Goal: Task Accomplishment & Management: Use online tool/utility

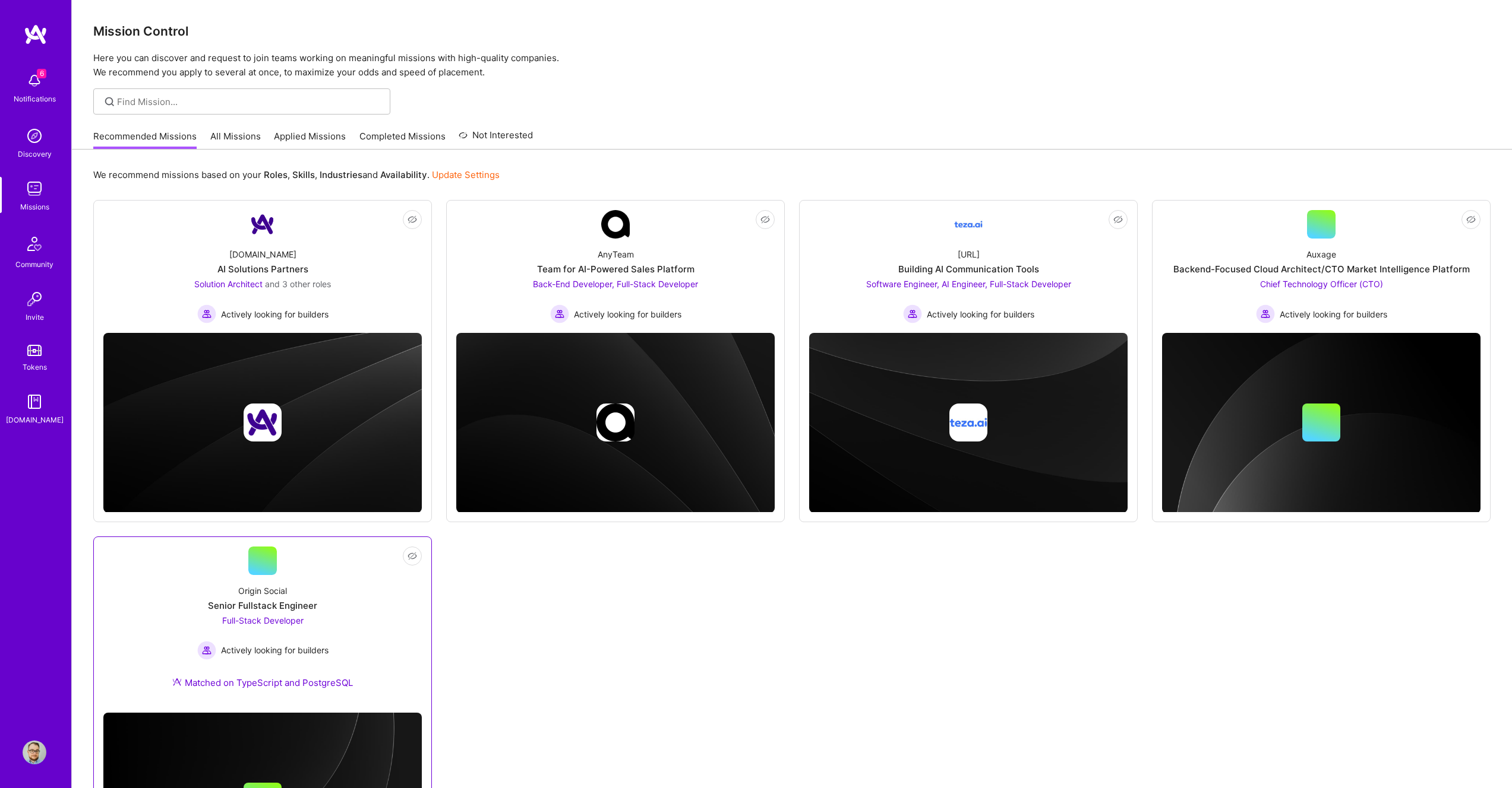
click at [299, 603] on div "Senior Fullstack Engineer" at bounding box center [263, 605] width 110 height 13
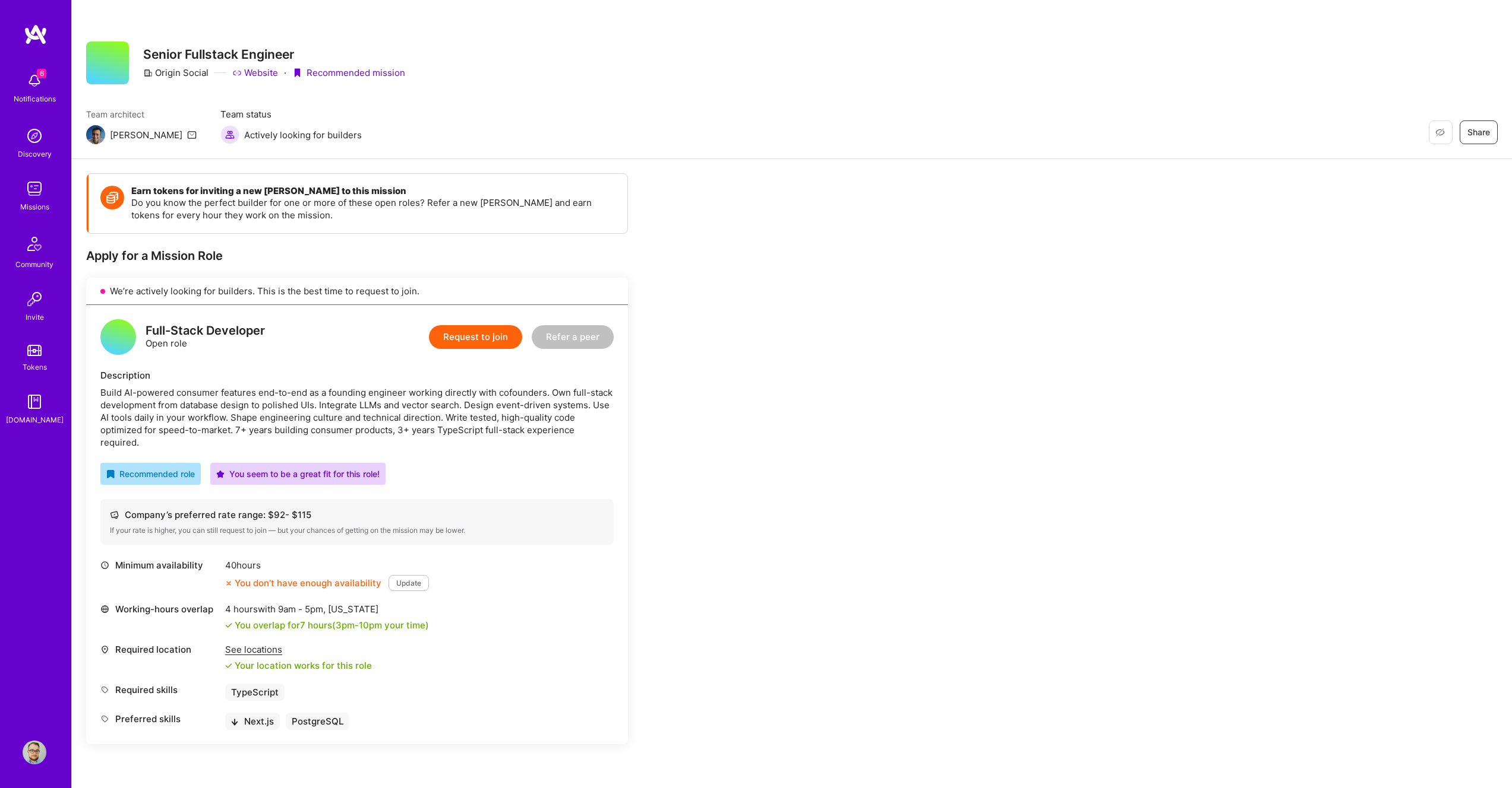
click at [803, 572] on div "Earn tokens for inviting a new [PERSON_NAME] to this mission Do you know the pe…" at bounding box center [791, 712] width 1439 height 1106
click at [810, 571] on div "Earn tokens for inviting a new [PERSON_NAME] to this mission Do you know the pe…" at bounding box center [791, 712] width 1439 height 1106
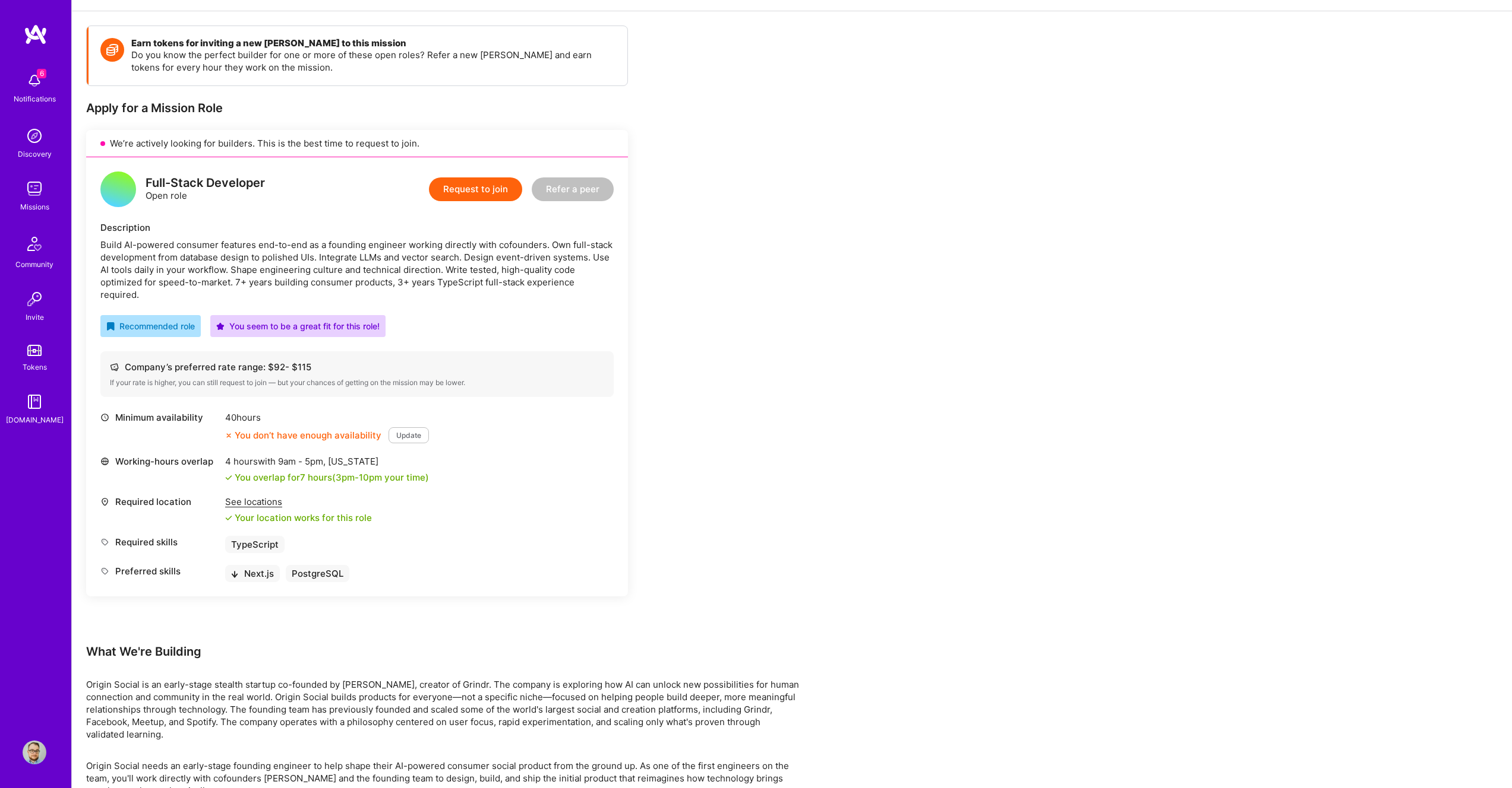
scroll to position [236, 0]
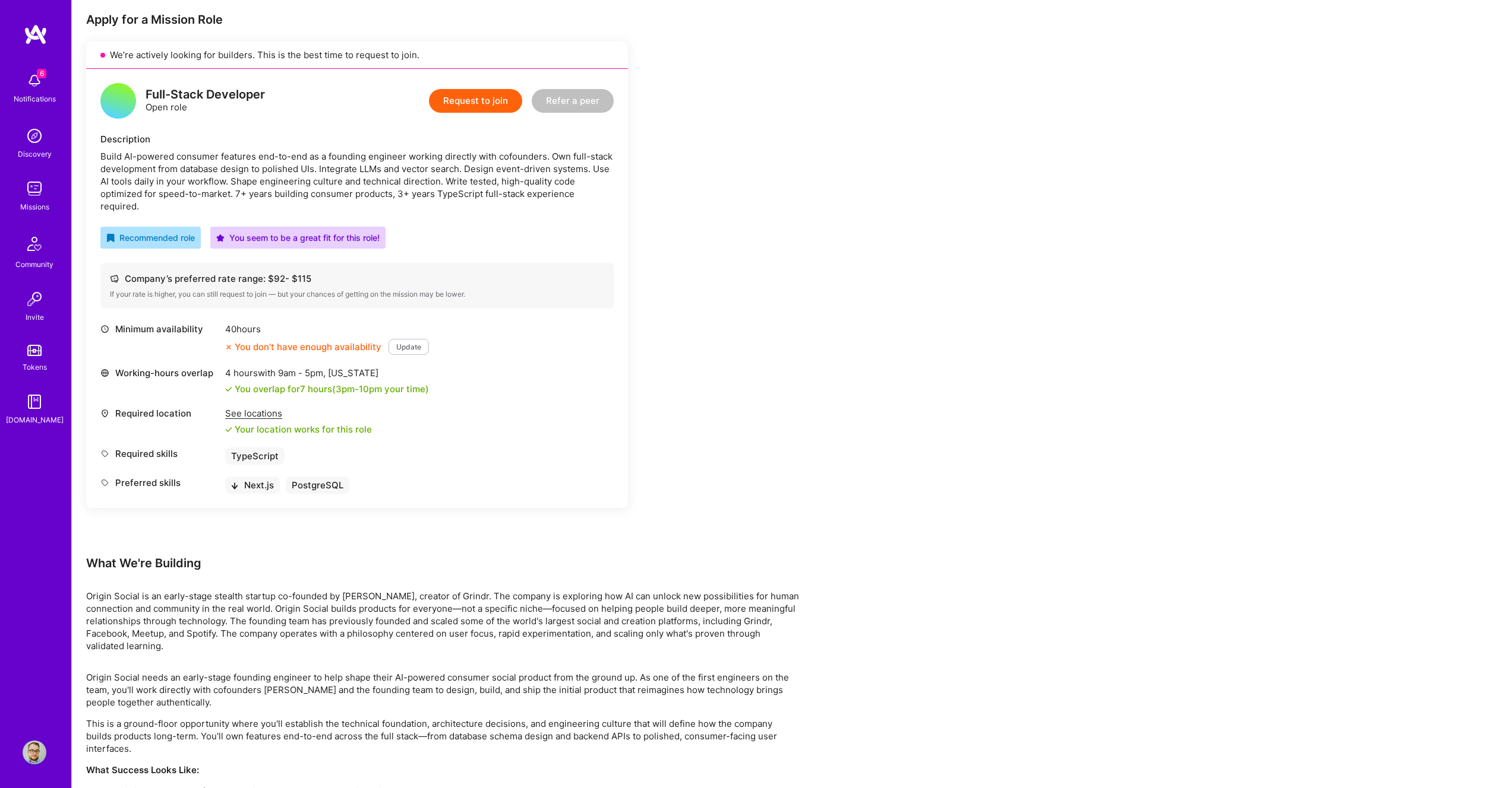
click at [847, 436] on div "Earn tokens for inviting a new [PERSON_NAME] to this mission Do you know the pe…" at bounding box center [791, 475] width 1439 height 1106
click at [837, 437] on div "Earn tokens for inviting a new [PERSON_NAME] to this mission Do you know the pe…" at bounding box center [791, 475] width 1439 height 1106
